Goal: Task Accomplishment & Management: Use online tool/utility

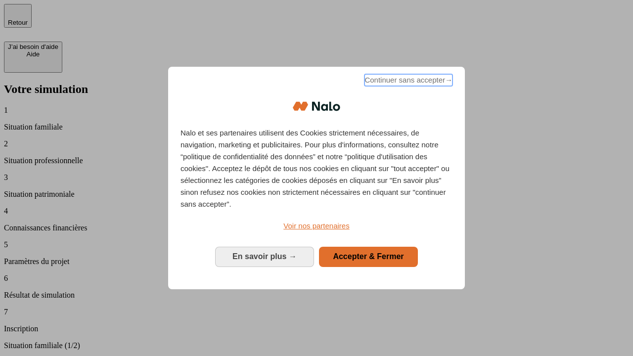
click at [408, 82] on span "Continuer sans accepter →" at bounding box center [409, 80] width 88 height 12
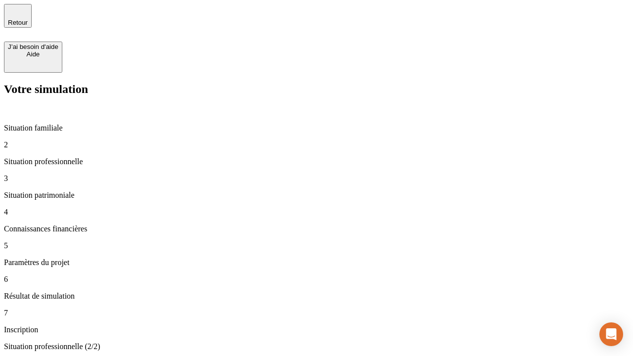
type input "30 000"
type input "0"
type input "1 000"
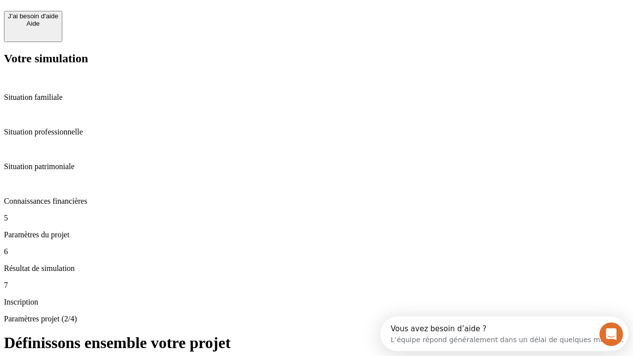
scroll to position [19, 0]
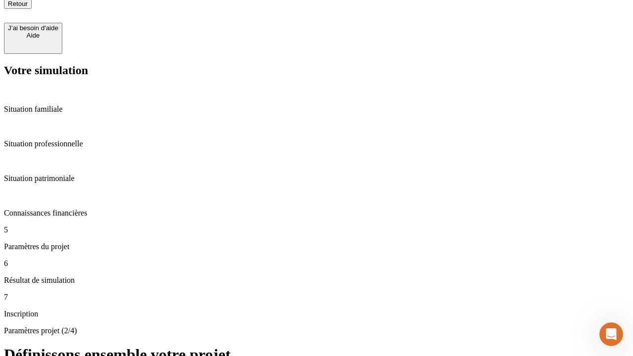
scroll to position [10, 0]
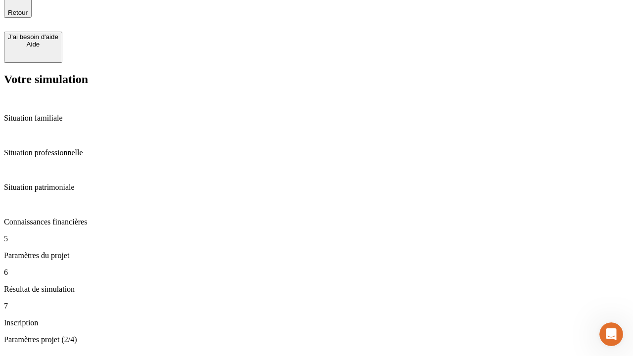
type input "40"
type input "64"
type input "200 000"
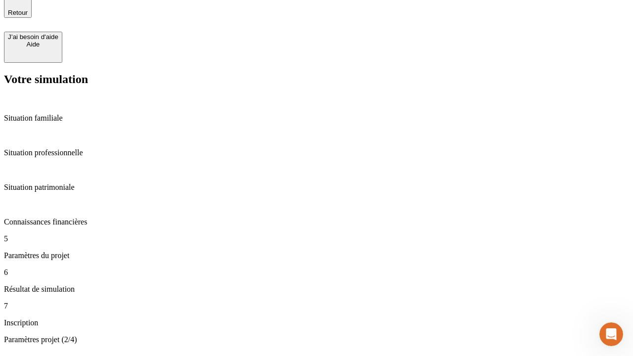
type input "640"
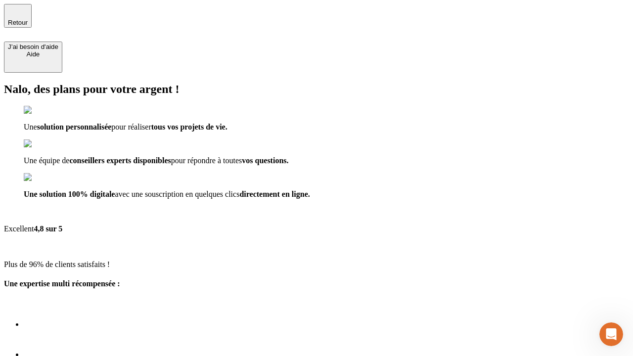
type input "[EMAIL_ADDRESS][DOMAIN_NAME]"
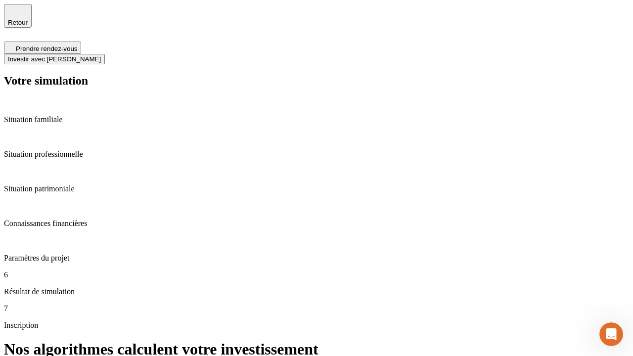
scroll to position [4, 0]
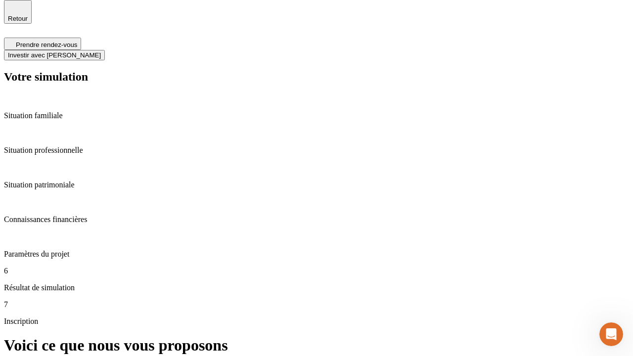
click at [101, 51] on span "Investir avec [PERSON_NAME]" at bounding box center [54, 54] width 93 height 7
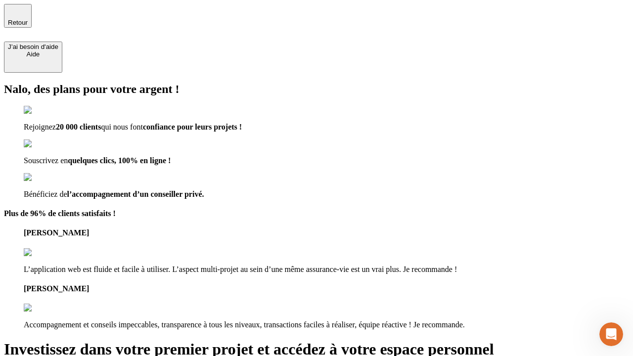
type input "[PERSON_NAME][EMAIL_ADDRESS][DOMAIN_NAME]"
